Goal: Navigation & Orientation: Find specific page/section

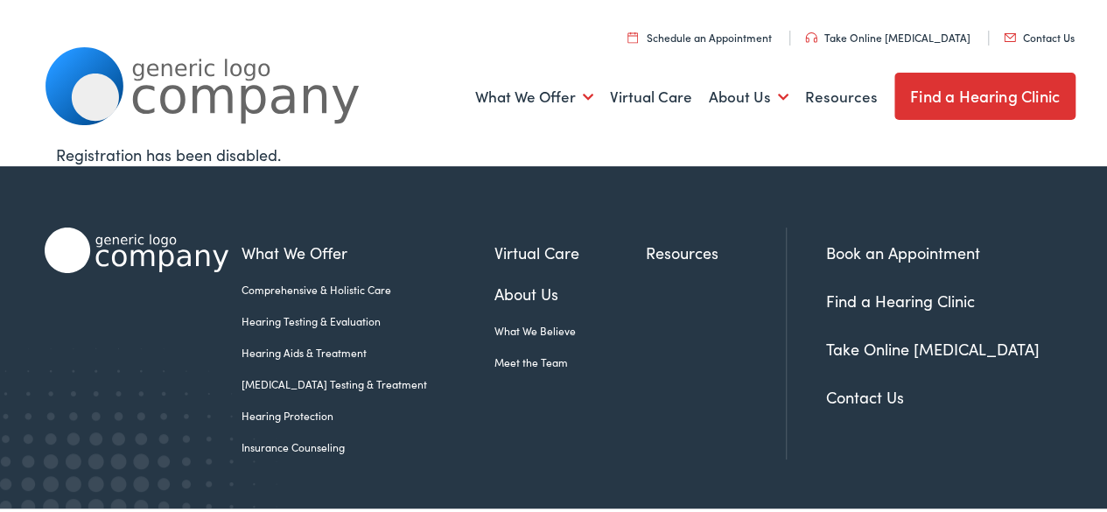
click at [955, 88] on link "Find a Hearing Clinic" at bounding box center [984, 93] width 181 height 47
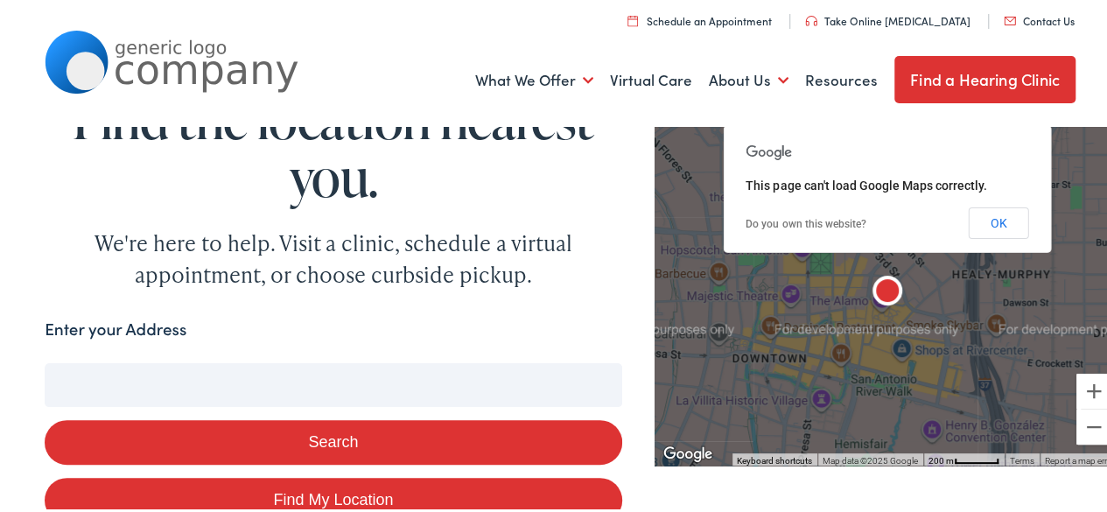
click at [391, 381] on input "Enter your Address" at bounding box center [333, 382] width 577 height 44
type input "32"
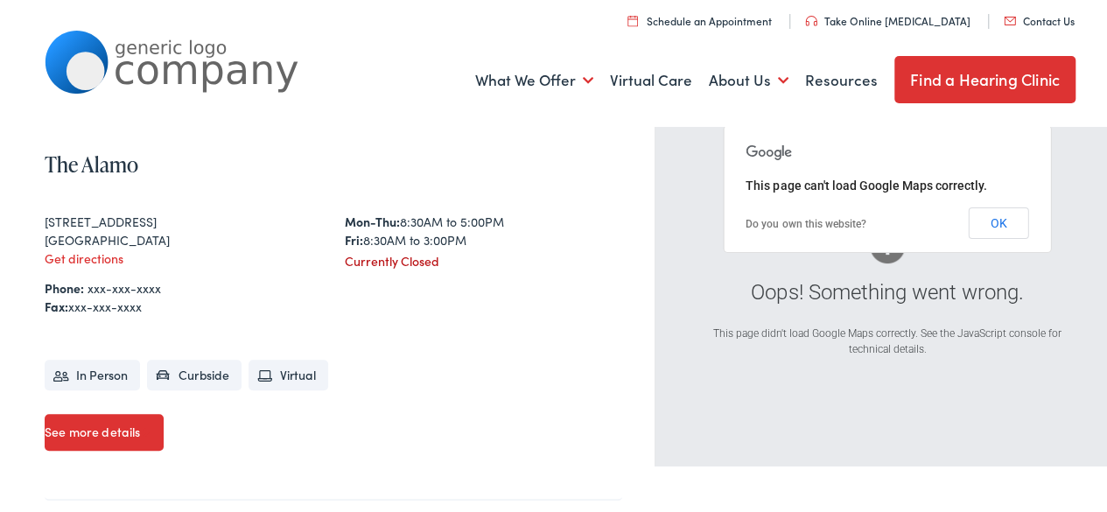
scroll to position [448, 0]
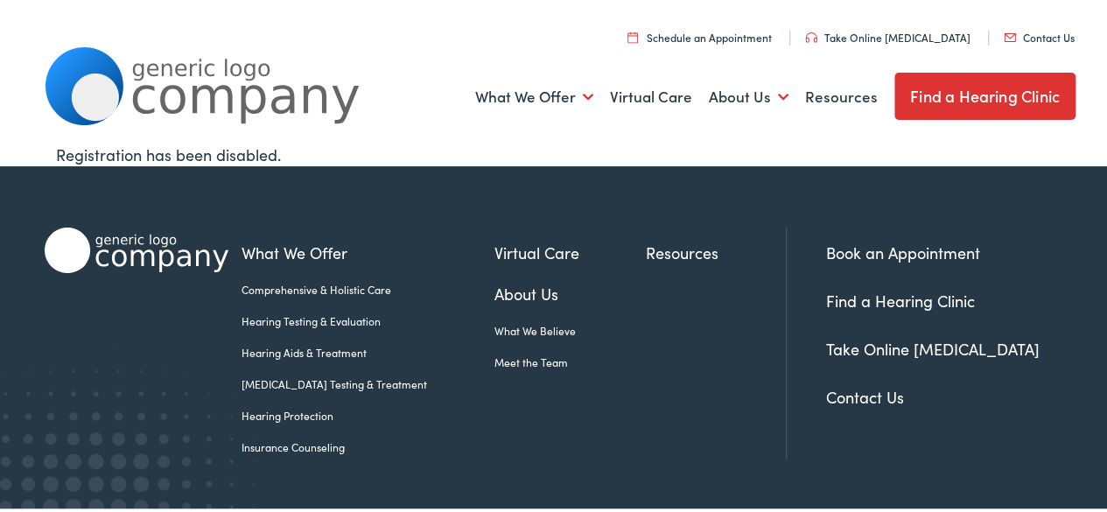
click at [909, 94] on link "Find a Hearing Clinic" at bounding box center [984, 93] width 181 height 47
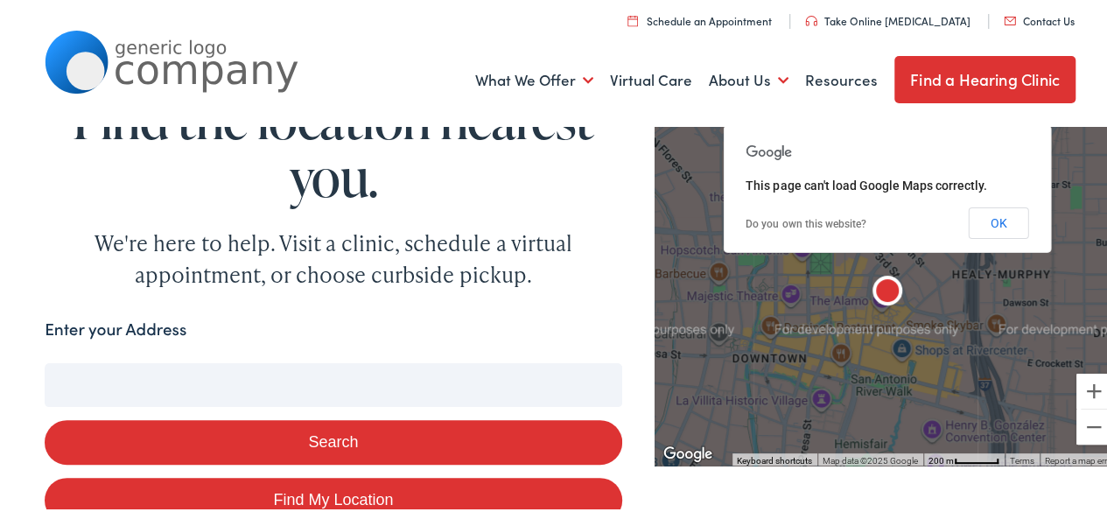
click at [280, 375] on input "Enter your Address" at bounding box center [333, 382] width 577 height 44
type input "32"
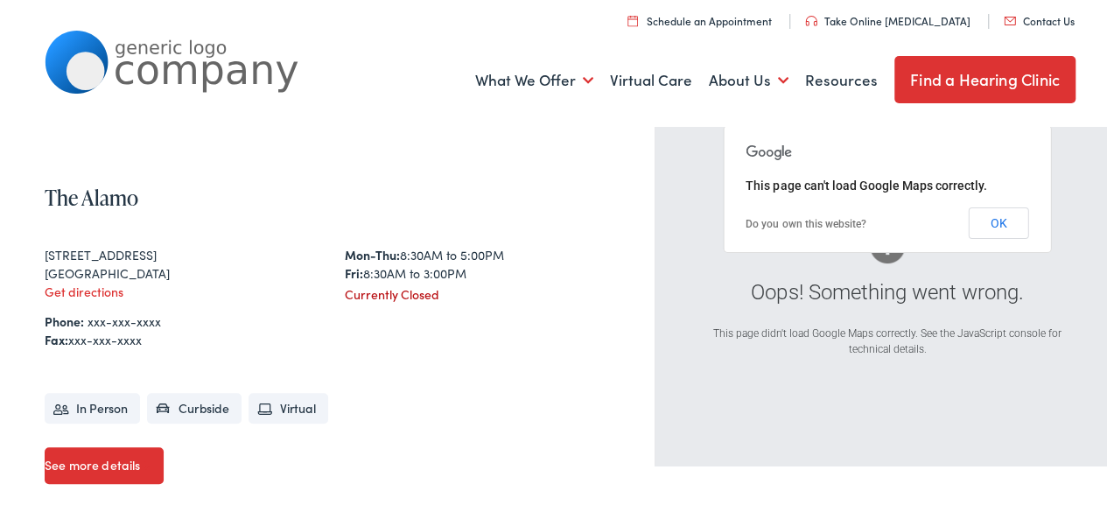
scroll to position [448, 0]
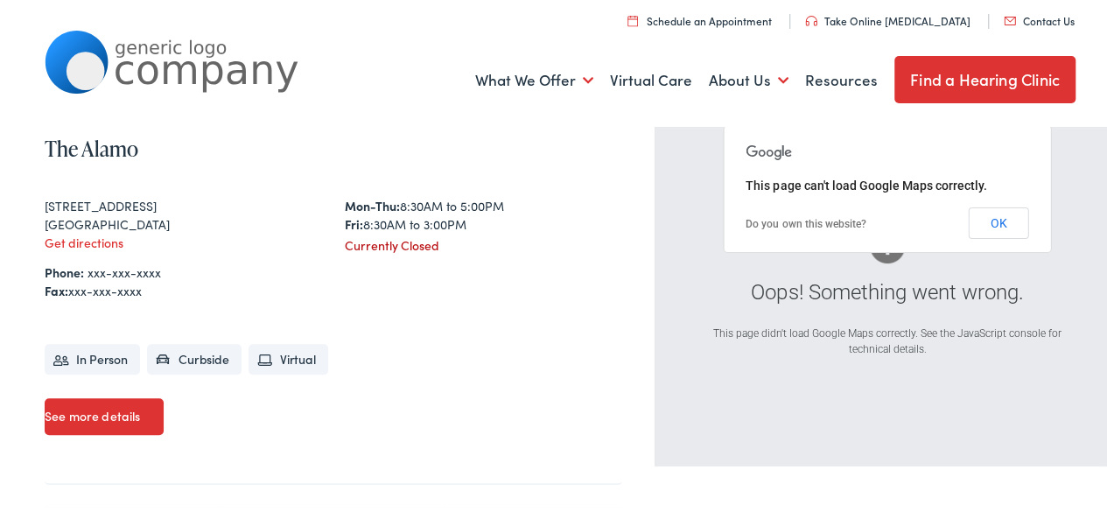
click at [903, 92] on link "Find a Hearing Clinic" at bounding box center [984, 76] width 181 height 47
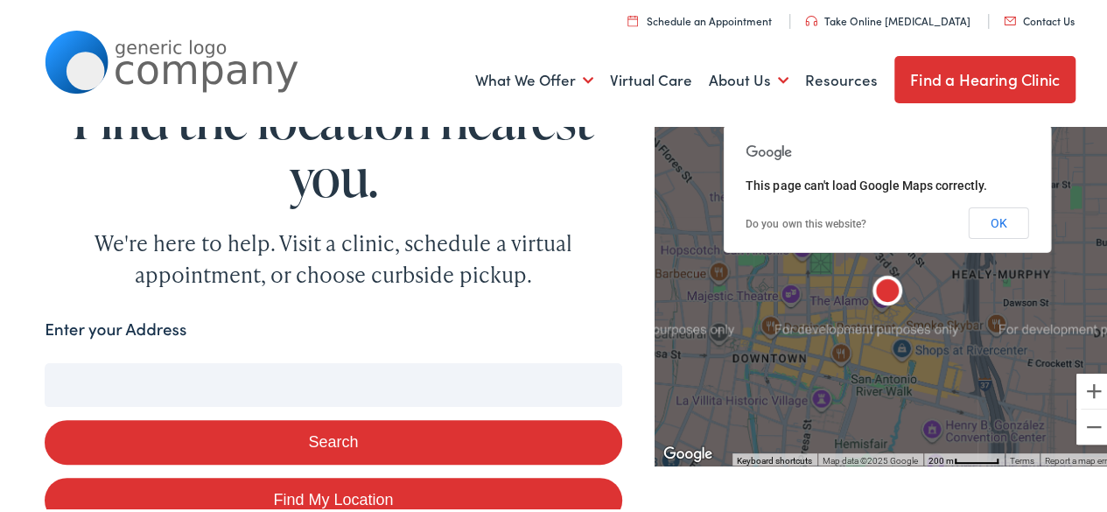
click at [279, 387] on input "Enter your Address" at bounding box center [333, 382] width 577 height 44
type input "3"
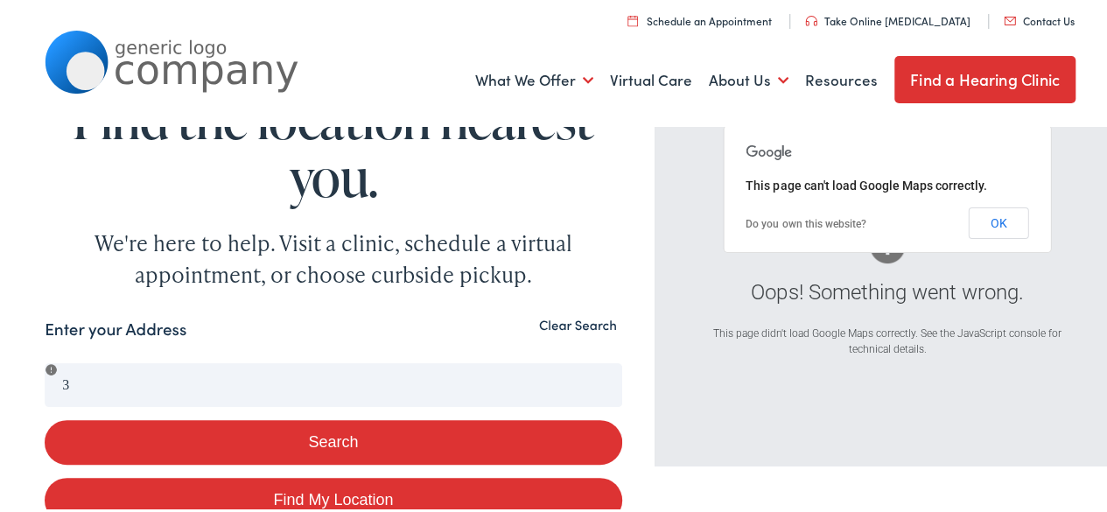
click at [571, 323] on button "Clear Search" at bounding box center [578, 322] width 88 height 17
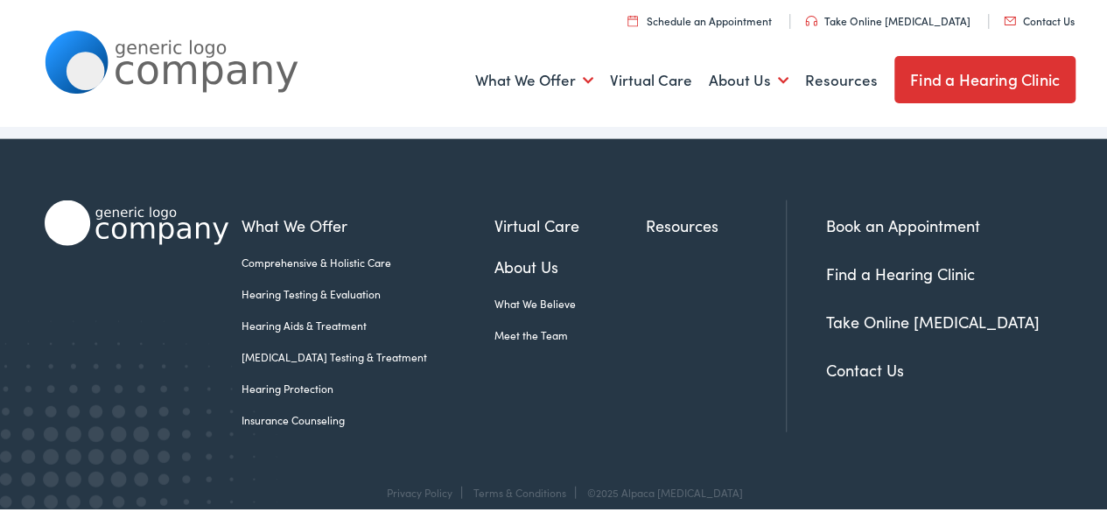
scroll to position [1913, 0]
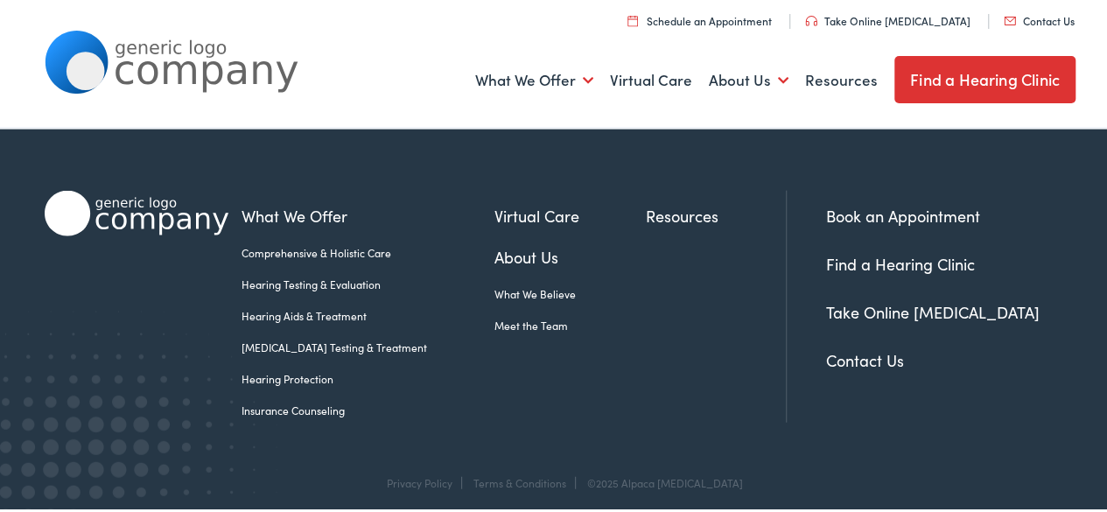
click at [947, 63] on link "Find a Hearing Clinic" at bounding box center [984, 76] width 181 height 47
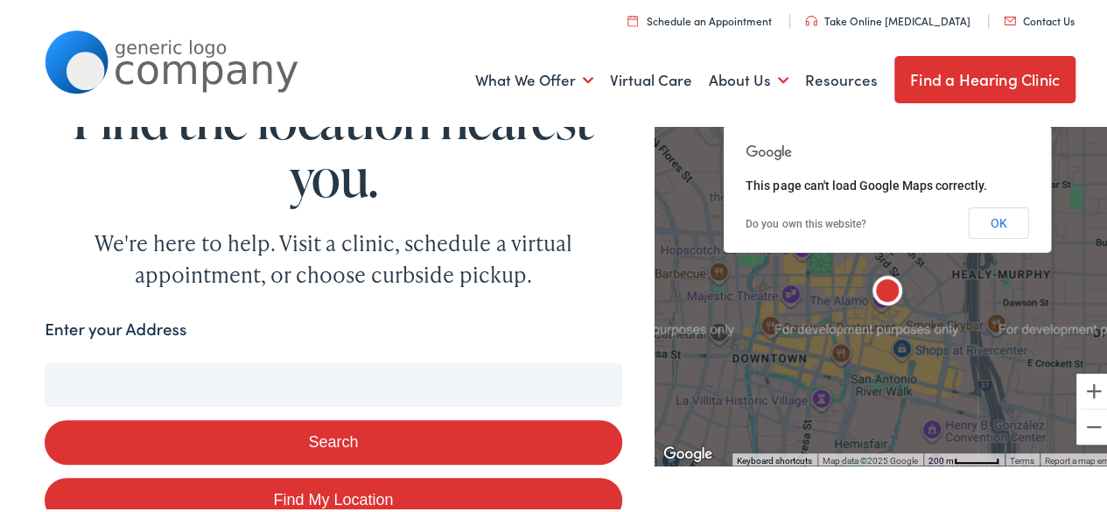
click at [372, 374] on input "Enter your Address" at bounding box center [333, 382] width 577 height 44
type input "3"
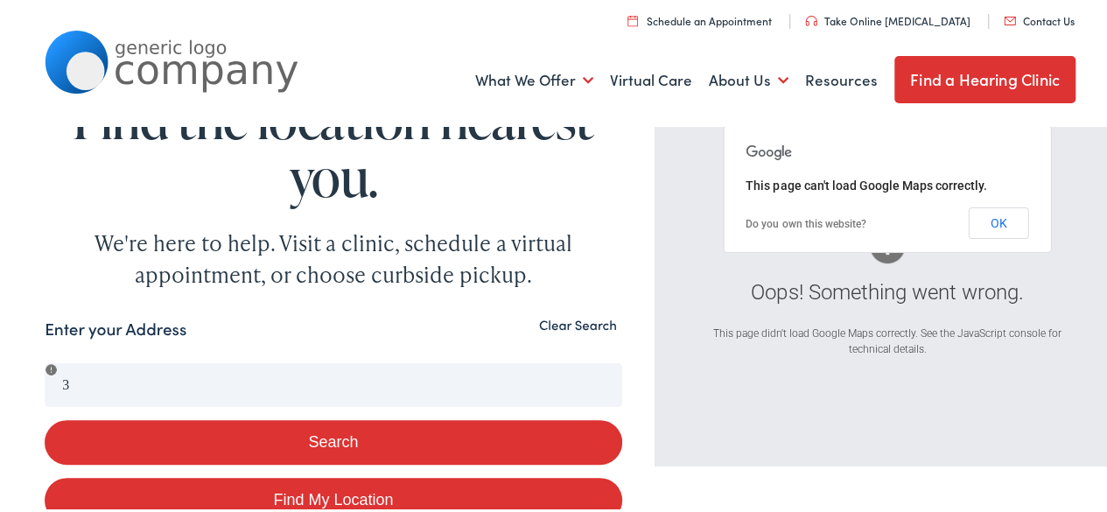
click at [545, 321] on button "Clear Search" at bounding box center [578, 322] width 88 height 17
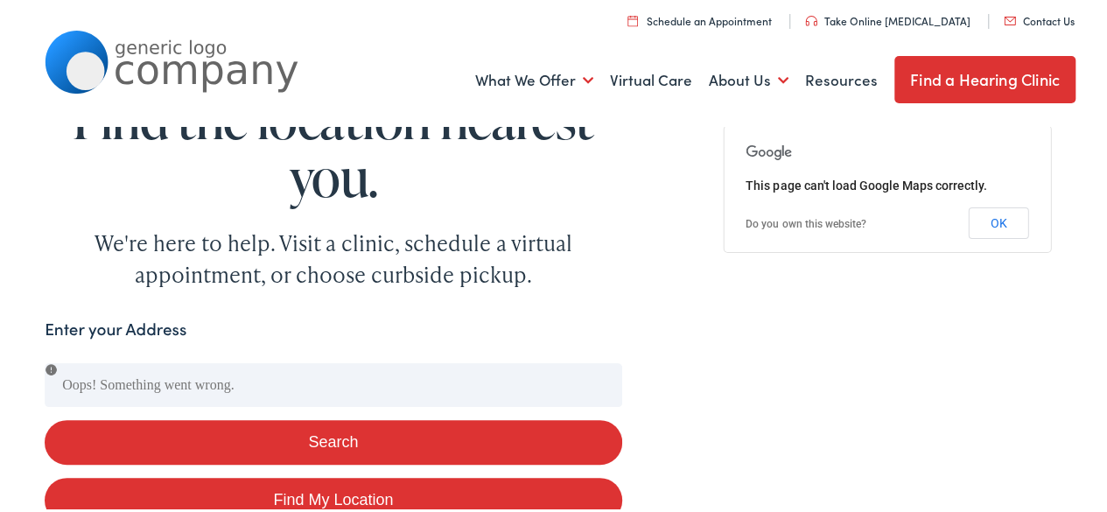
click at [543, 321] on div "Enter your Address" at bounding box center [333, 331] width 577 height 34
click at [400, 496] on link "Find My Location" at bounding box center [333, 497] width 577 height 45
type input "[GEOGRAPHIC_DATA], [US_STATE]"
click at [346, 442] on button "Search" at bounding box center [333, 439] width 577 height 45
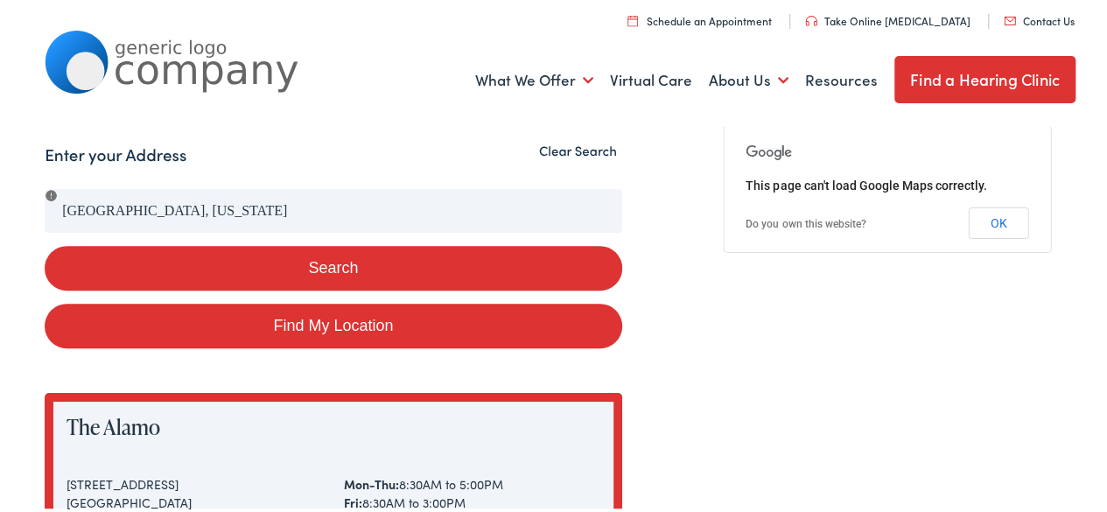
scroll to position [168, 0]
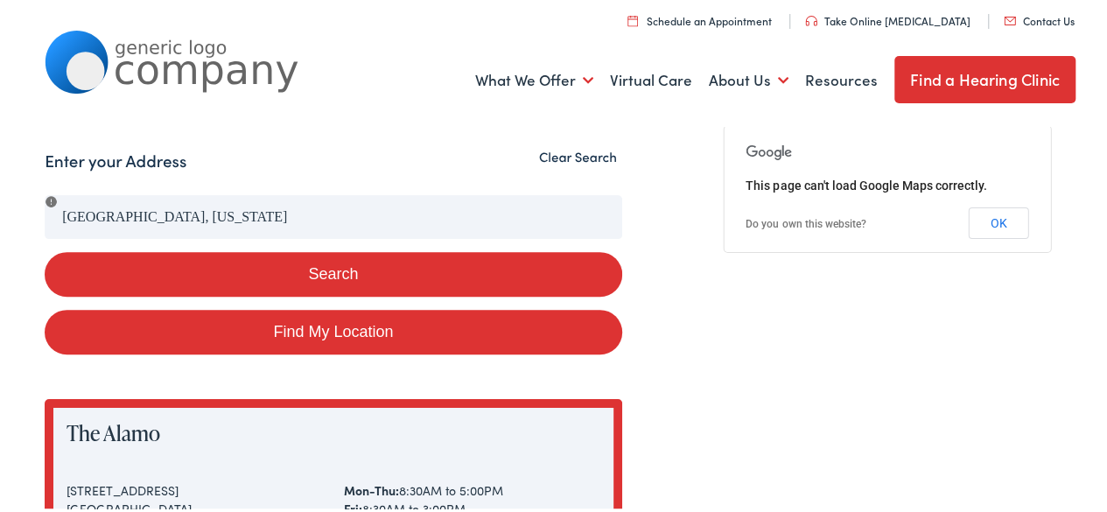
click at [309, 269] on button "Search" at bounding box center [333, 271] width 577 height 45
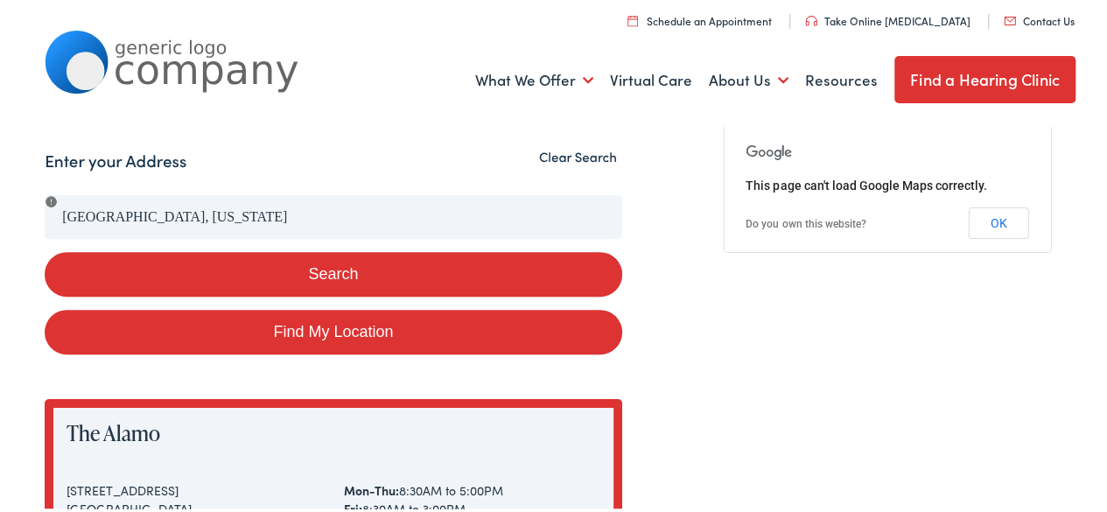
click at [309, 269] on button "Search" at bounding box center [333, 271] width 577 height 45
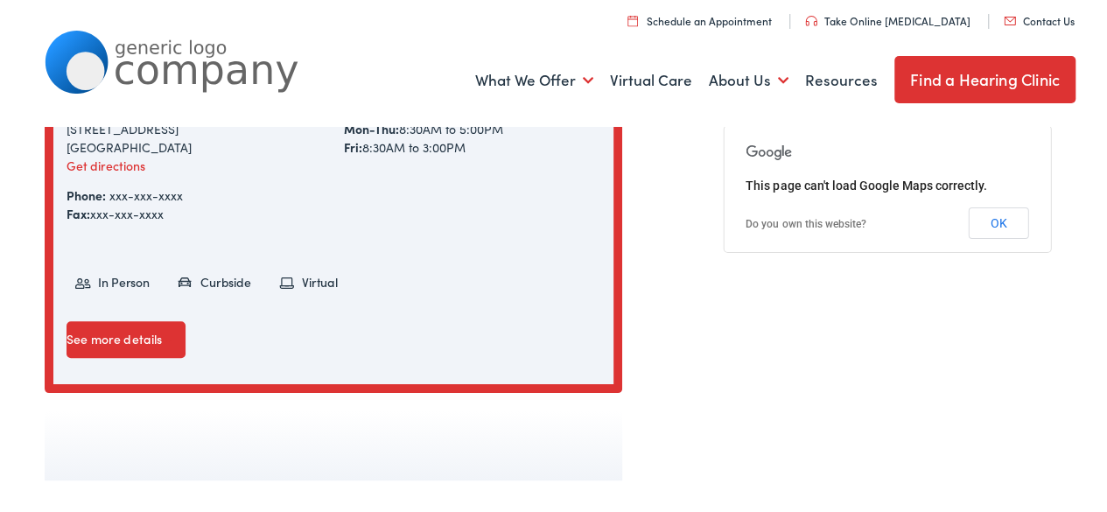
scroll to position [530, 0]
